Goal: Task Accomplishment & Management: Use online tool/utility

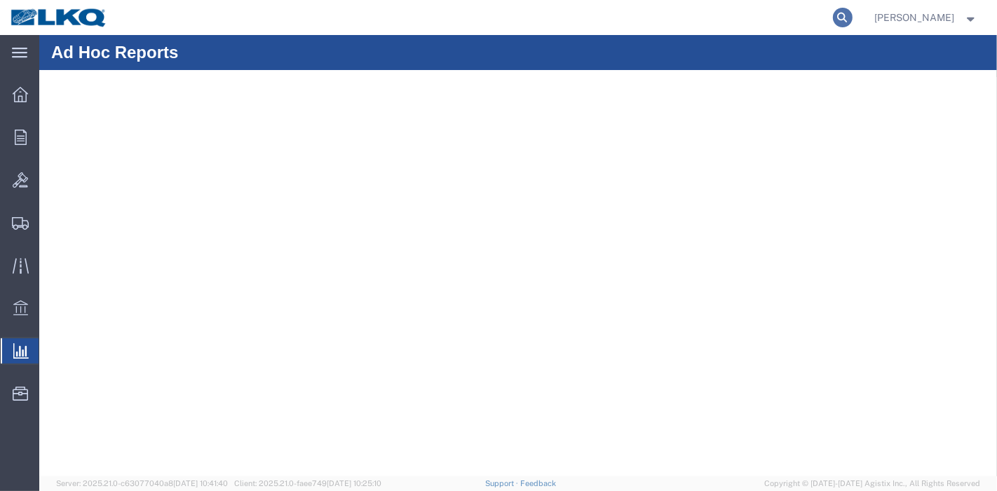
click at [849, 11] on icon at bounding box center [843, 18] width 20 height 20
click at [751, 17] on input "search" at bounding box center [620, 18] width 426 height 34
click at [708, 23] on input "search" at bounding box center [620, 18] width 426 height 34
paste input "57048346"
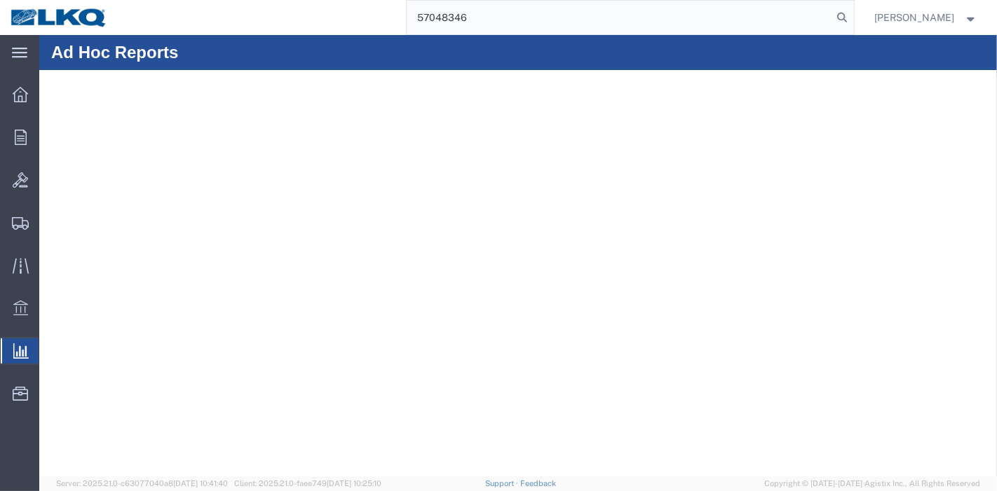
click at [829, 21] on input "57048346" at bounding box center [620, 18] width 426 height 34
type input "57048346"
click at [841, 20] on icon at bounding box center [843, 18] width 20 height 20
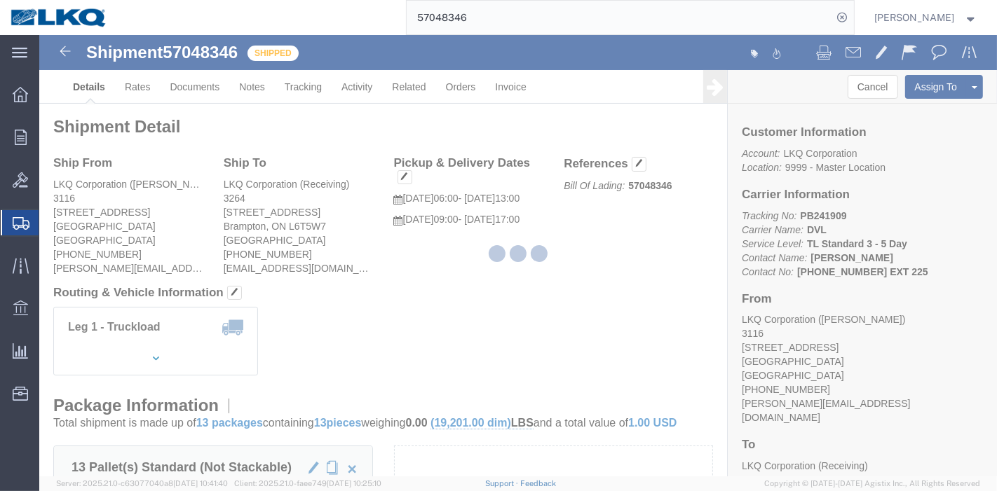
click at [300, 88] on div at bounding box center [517, 256] width 957 height 442
click at [298, 83] on div at bounding box center [517, 256] width 957 height 442
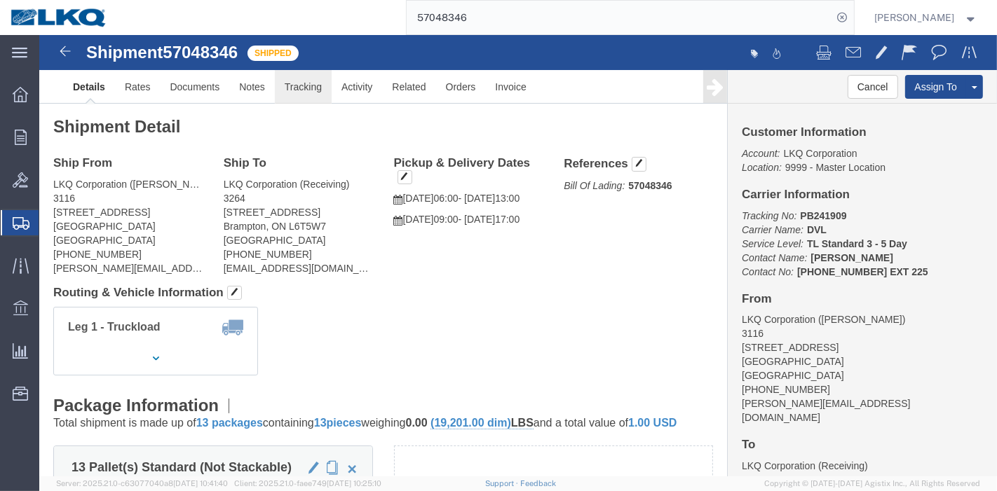
click link "Tracking"
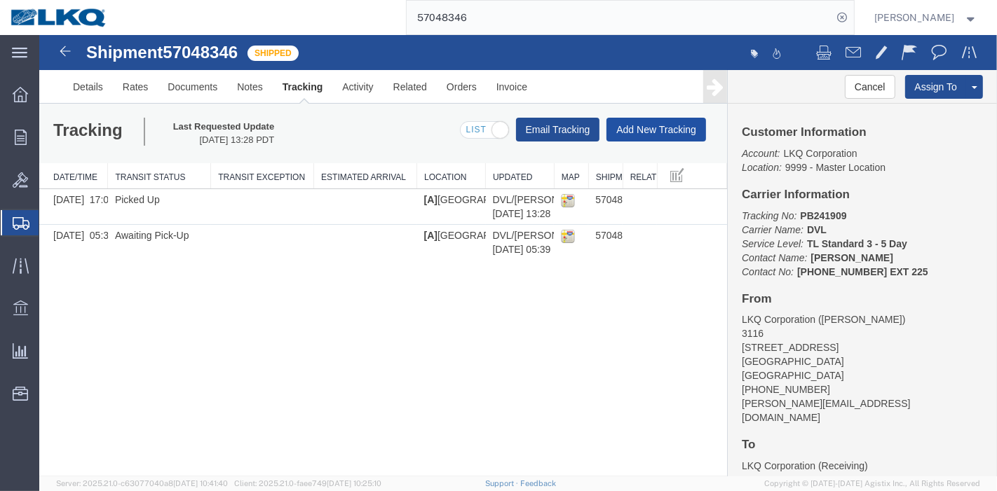
click at [691, 118] on button "Add New Tracking" at bounding box center [656, 130] width 100 height 24
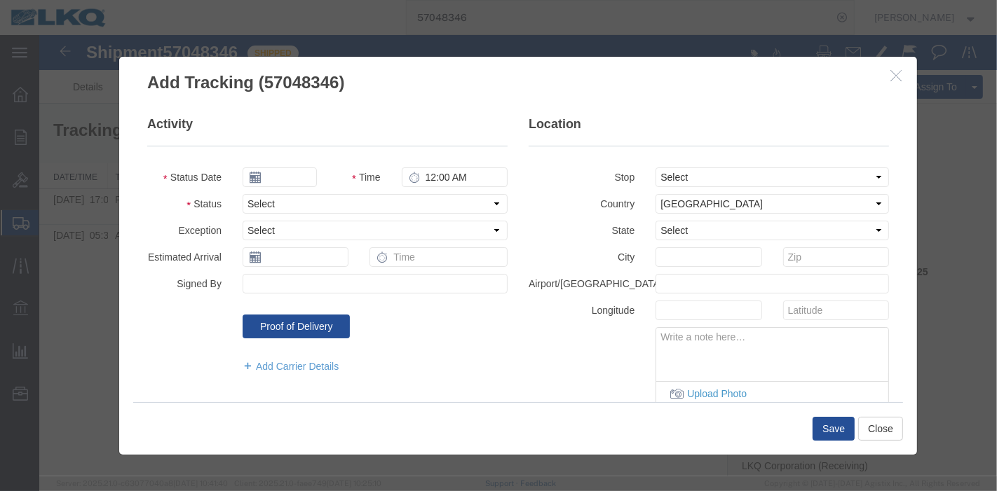
type input "[DATE]"
type input "7:00 PM"
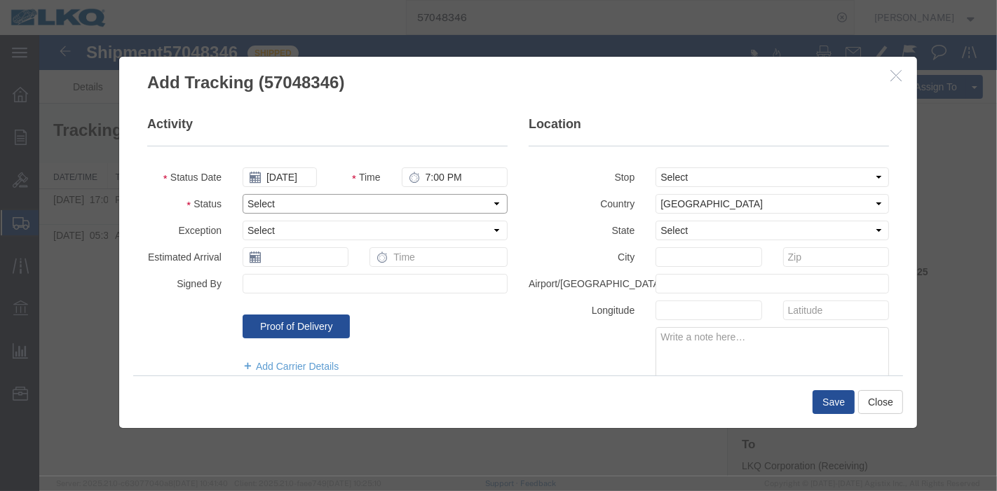
click at [267, 201] on select "Select Arrival Notice Available Arrival Notice Imported Arrive at Delivery Loca…" at bounding box center [374, 204] width 265 height 20
select select "DELIVRED"
click at [242, 194] on select "Select Arrival Notice Available Arrival Notice Imported Arrive at Delivery Loca…" at bounding box center [374, 204] width 265 height 20
click at [833, 407] on button "Save" at bounding box center [833, 402] width 42 height 24
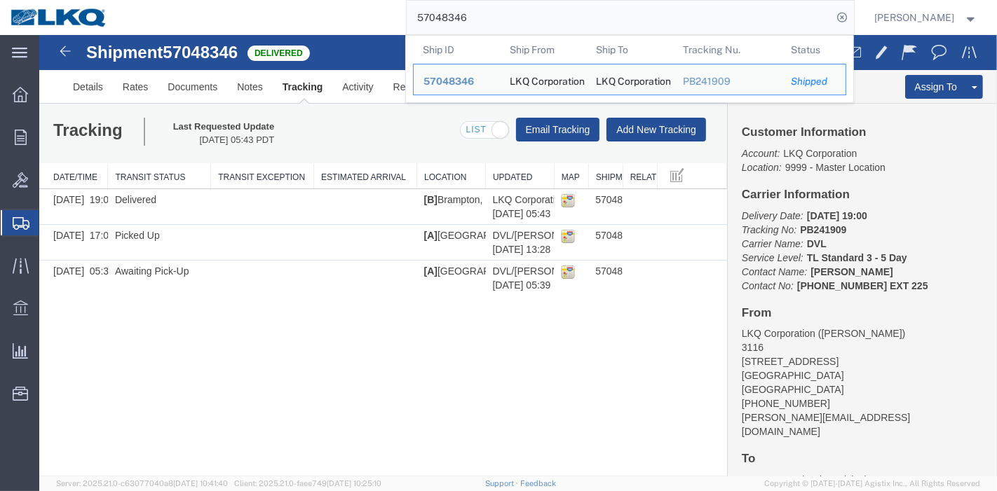
drag, startPoint x: 482, startPoint y: 21, endPoint x: 289, endPoint y: 21, distance: 192.7
click at [289, 21] on div "57048346 Ship ID Ship From Ship To Tracking Nu. Status Ship ID 57048346 Ship Fr…" at bounding box center [486, 17] width 736 height 35
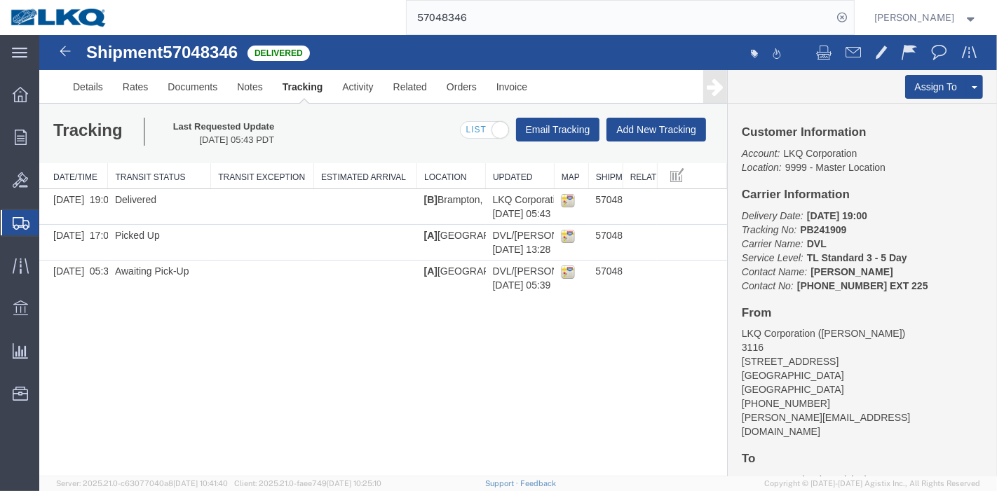
paste input "6952487"
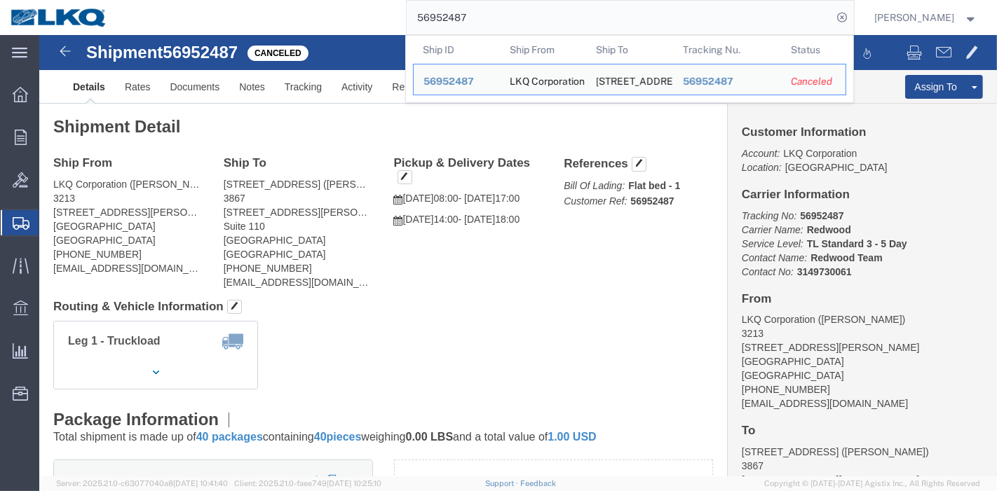
drag, startPoint x: 481, startPoint y: 15, endPoint x: 257, endPoint y: 18, distance: 224.3
click at [257, 18] on div "56952487 Ship ID Ship From Ship To Tracking Nu. Status Ship ID 56952487 Ship Fr…" at bounding box center [486, 17] width 736 height 35
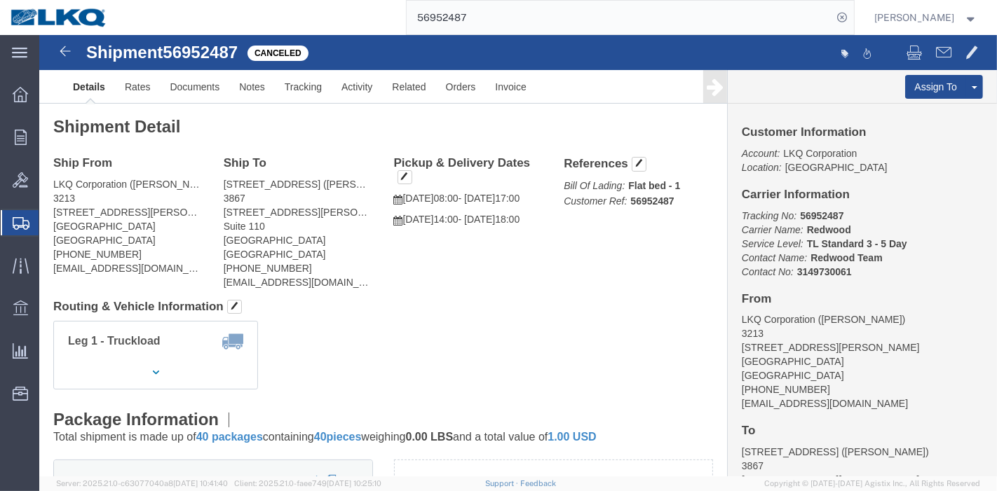
paste input "374"
type input "56952374"
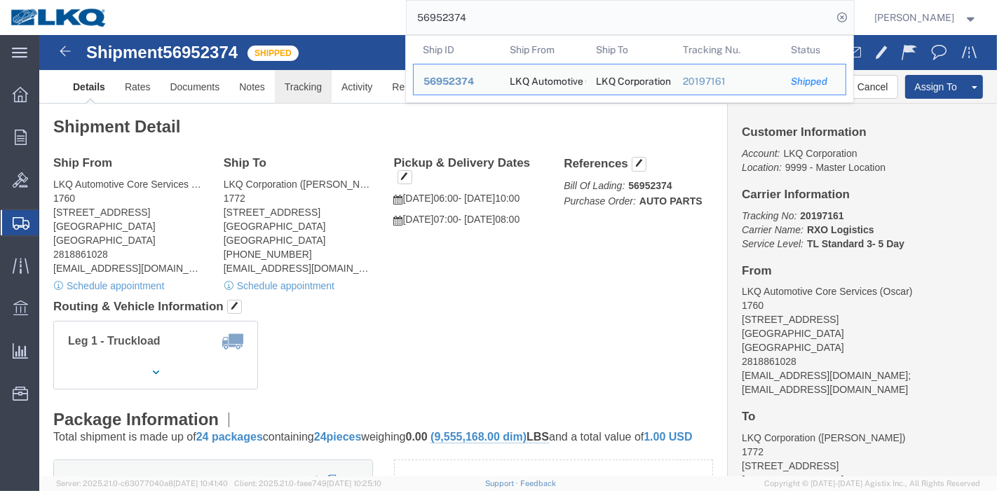
click link "Tracking"
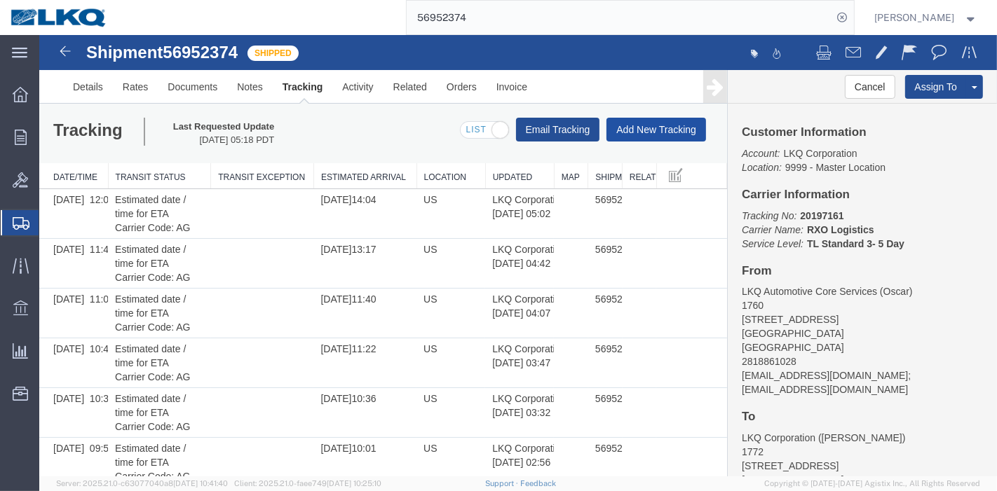
click at [649, 134] on button "Add New Tracking" at bounding box center [656, 130] width 100 height 24
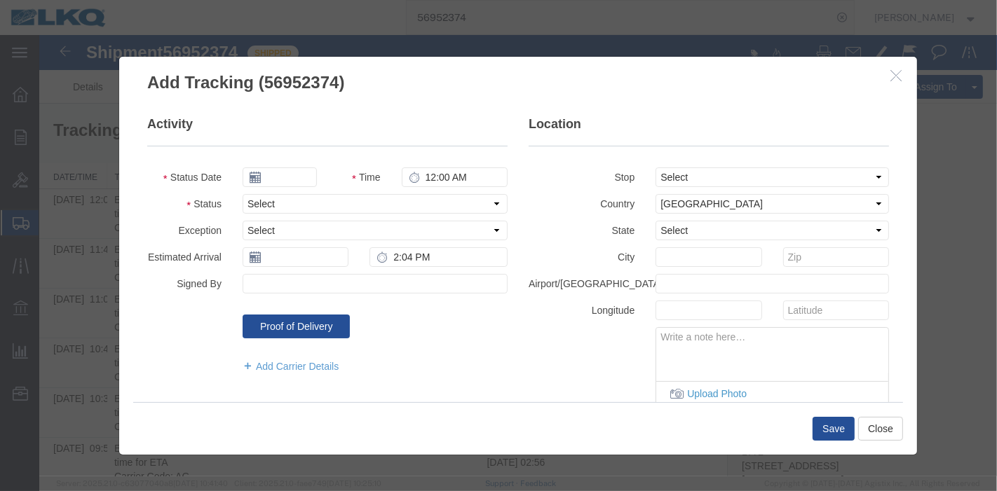
type input "[DATE]"
type input "7:00 PM"
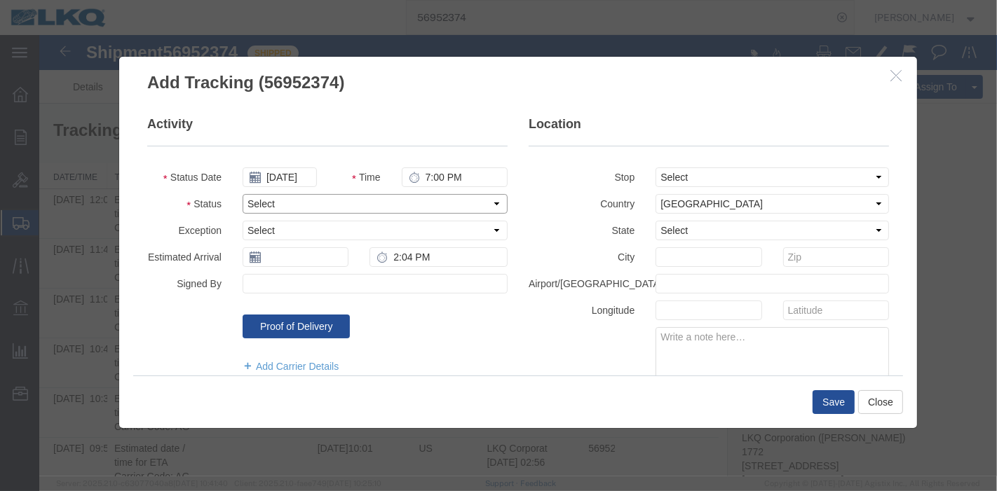
click at [269, 201] on select "Select Arrival Notice Available Arrival Notice Imported Arrive at Delivery Loca…" at bounding box center [374, 204] width 265 height 20
select select "DELIVRED"
click at [242, 194] on select "Select Arrival Notice Available Arrival Notice Imported Arrive at Delivery Loca…" at bounding box center [374, 204] width 265 height 20
click at [831, 397] on button "Save" at bounding box center [833, 402] width 42 height 24
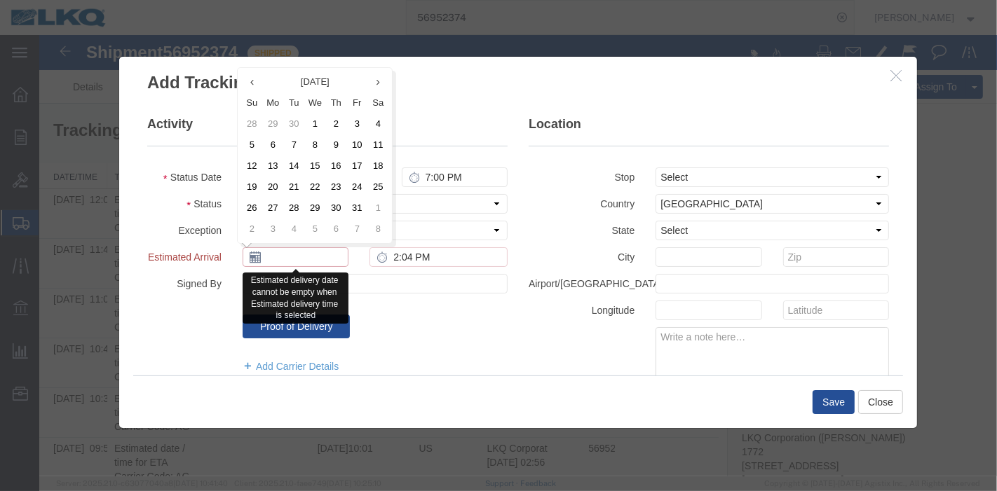
click at [287, 259] on input "text" at bounding box center [295, 257] width 106 height 20
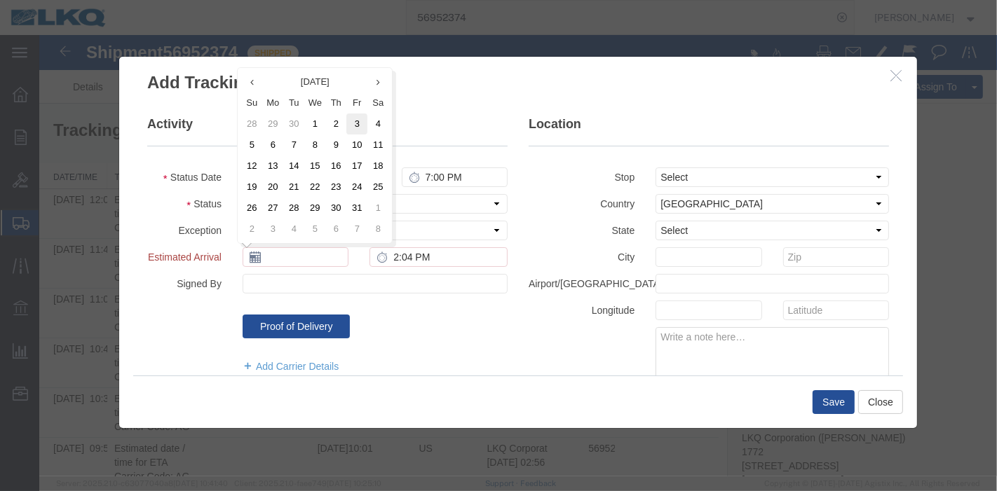
click at [355, 126] on td "3" at bounding box center [356, 124] width 21 height 21
type input "[DATE]"
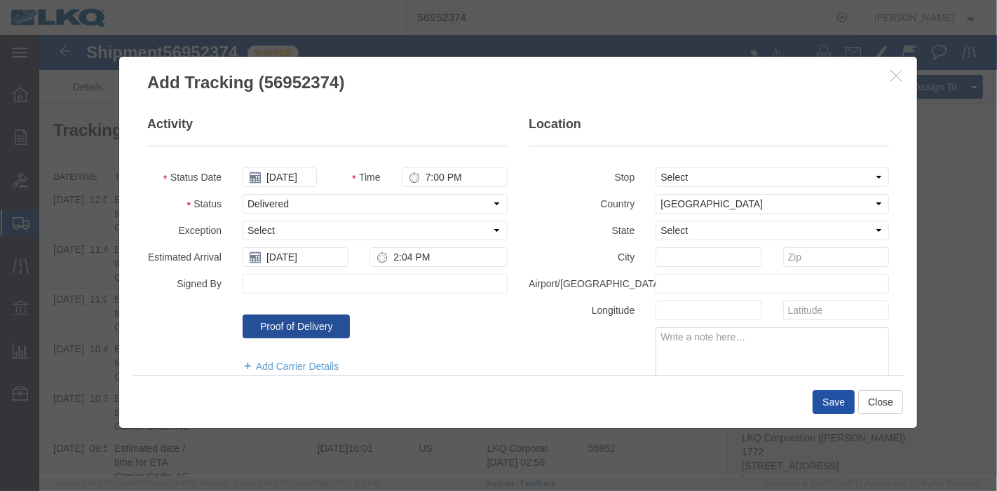
click at [814, 401] on button "Save" at bounding box center [833, 402] width 42 height 24
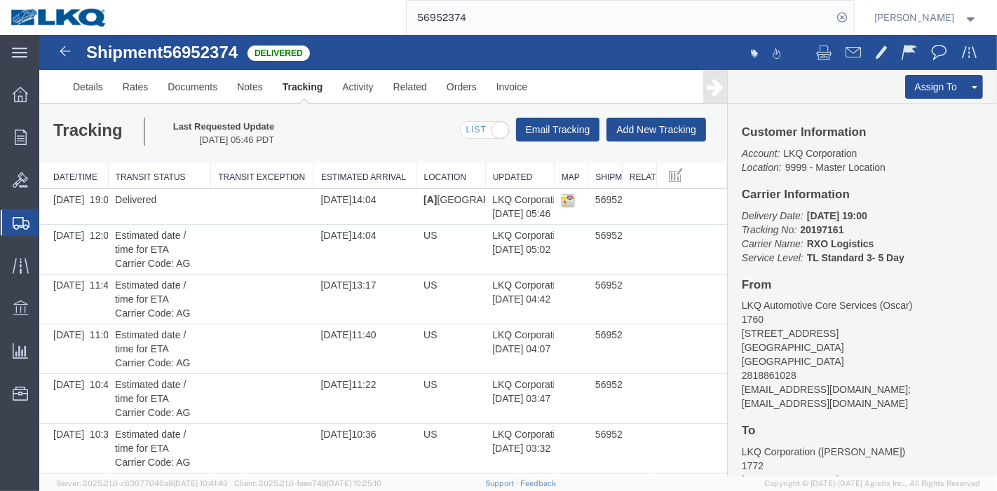
drag, startPoint x: 545, startPoint y: 8, endPoint x: 346, endPoint y: 8, distance: 198.4
click at [346, 8] on div "56952374" at bounding box center [486, 17] width 736 height 35
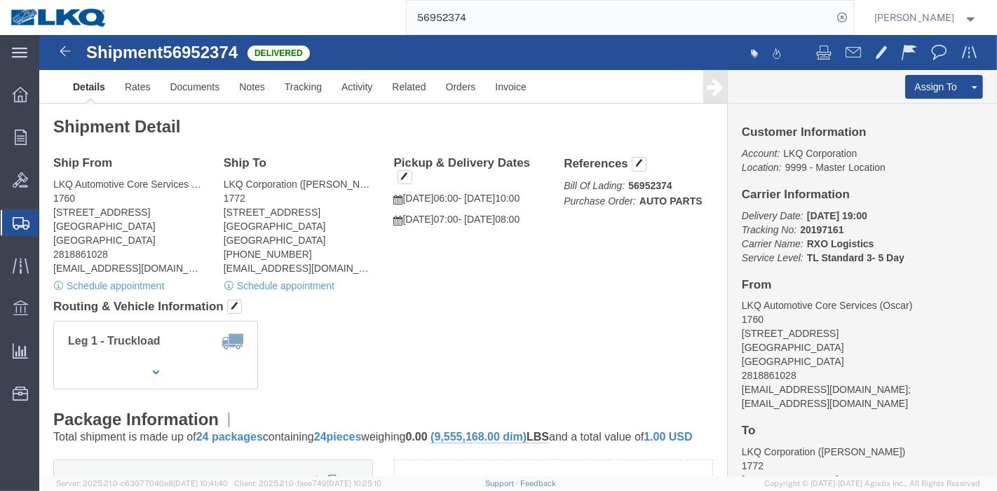
drag, startPoint x: 492, startPoint y: 21, endPoint x: 295, endPoint y: 25, distance: 197.0
click at [295, 25] on div "56952374" at bounding box center [486, 17] width 736 height 35
paste input "681457"
type input "56681457"
